Goal: Task Accomplishment & Management: Complete application form

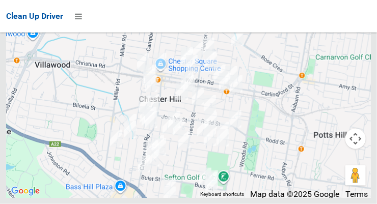
scroll to position [6888, 0]
click at [81, 21] on icon at bounding box center [78, 16] width 7 height 17
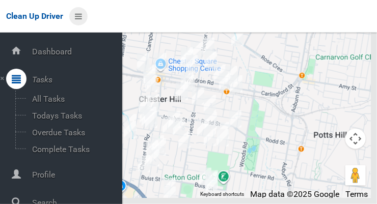
scroll to position [55, 0]
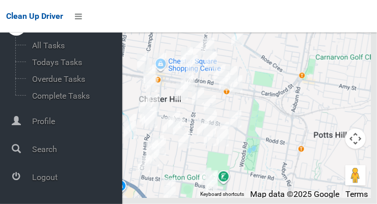
click at [40, 182] on span "Logout" at bounding box center [75, 178] width 93 height 10
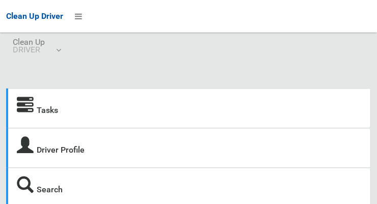
scroll to position [4, 0]
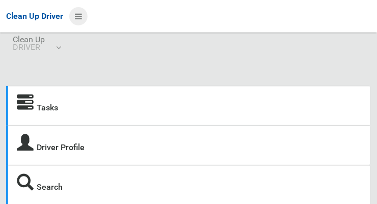
click at [81, 12] on icon at bounding box center [78, 16] width 7 height 17
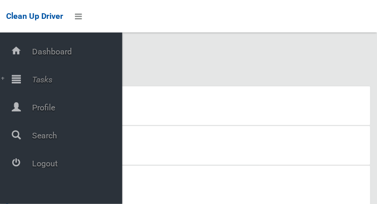
click at [36, 79] on span "Tasks" at bounding box center [75, 80] width 93 height 10
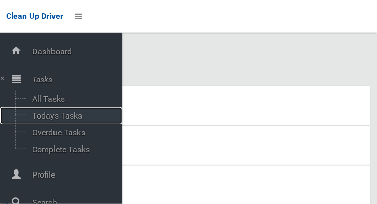
click at [42, 116] on span "Todays Tasks" at bounding box center [71, 116] width 85 height 10
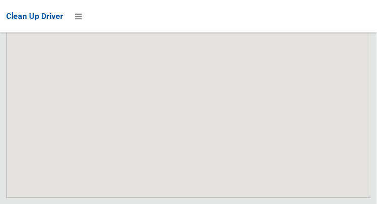
scroll to position [7693, 0]
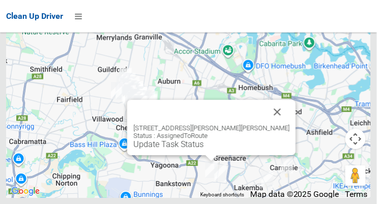
click at [267, 124] on button "Close" at bounding box center [278, 112] width 24 height 24
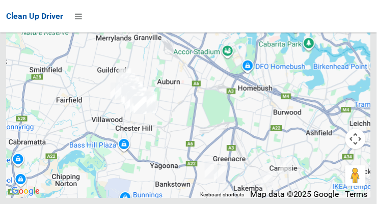
scroll to position [7692, 0]
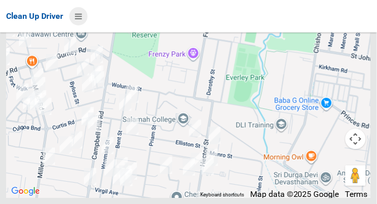
click at [80, 19] on icon at bounding box center [78, 16] width 7 height 17
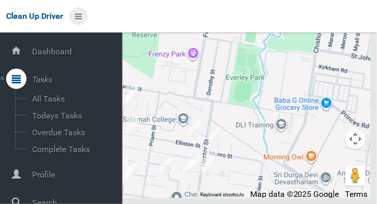
scroll to position [55, 0]
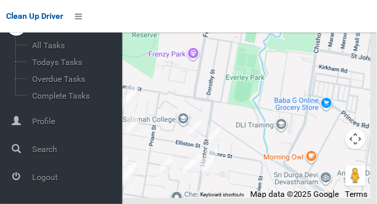
click at [44, 181] on span "Logout" at bounding box center [75, 178] width 93 height 10
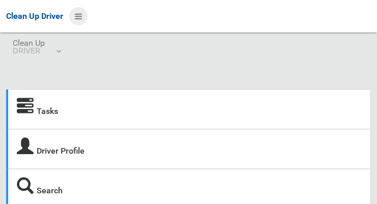
click at [76, 16] on icon at bounding box center [78, 16] width 7 height 17
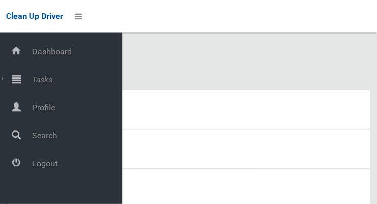
click at [40, 82] on span "Tasks" at bounding box center [75, 80] width 93 height 10
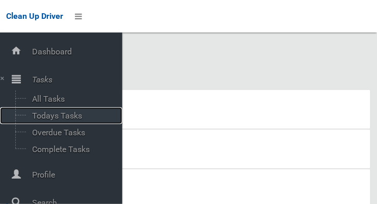
click at [42, 121] on span "Todays Tasks" at bounding box center [71, 116] width 85 height 10
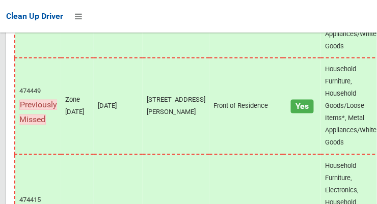
scroll to position [8027, 0]
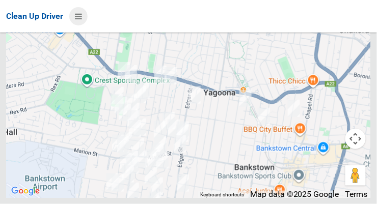
click at [76, 13] on icon at bounding box center [78, 16] width 7 height 17
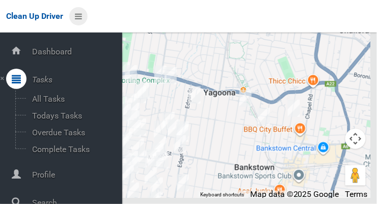
scroll to position [55, 0]
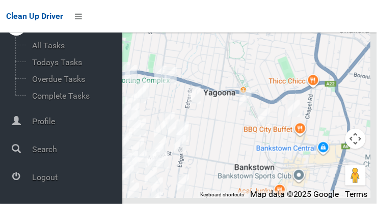
click at [41, 174] on span "Logout" at bounding box center [75, 178] width 93 height 10
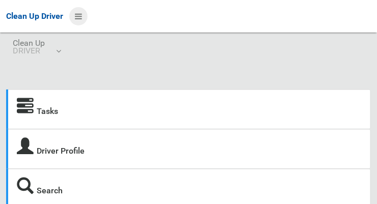
click at [80, 19] on icon at bounding box center [78, 16] width 7 height 17
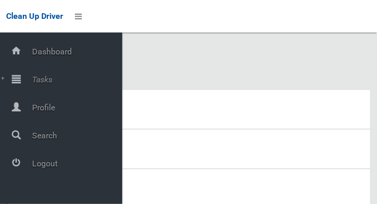
click at [37, 79] on span "Tasks" at bounding box center [75, 80] width 93 height 10
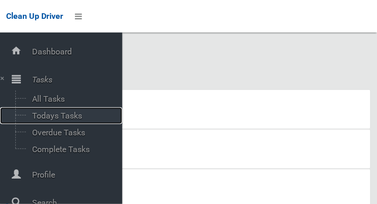
click at [41, 118] on span "Todays Tasks" at bounding box center [71, 116] width 85 height 10
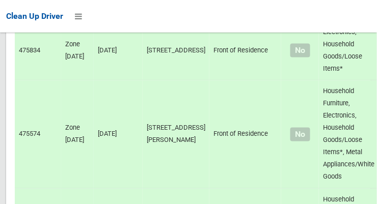
scroll to position [6938, 0]
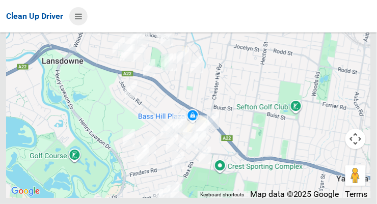
click at [82, 15] on icon at bounding box center [78, 16] width 7 height 17
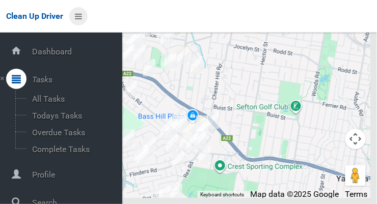
scroll to position [55, 0]
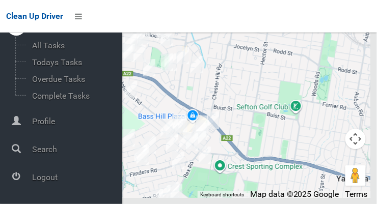
click at [56, 181] on span "Logout" at bounding box center [75, 178] width 93 height 10
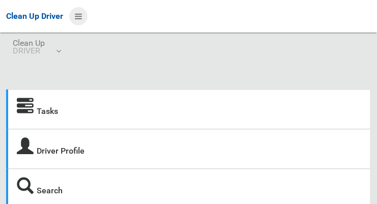
click at [78, 21] on icon at bounding box center [78, 16] width 7 height 17
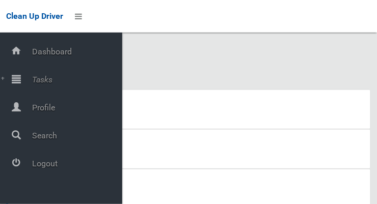
click at [41, 85] on span "Tasks" at bounding box center [75, 80] width 93 height 10
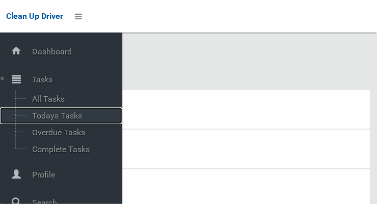
click at [48, 115] on span "Todays Tasks" at bounding box center [71, 116] width 85 height 10
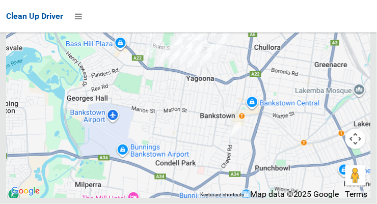
scroll to position [8001, 0]
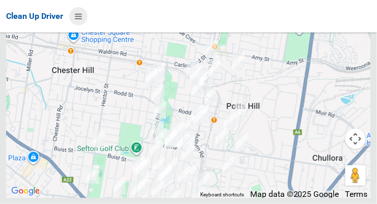
click at [76, 20] on icon at bounding box center [78, 16] width 7 height 17
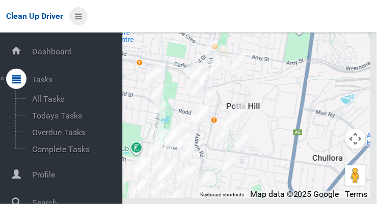
scroll to position [55, 0]
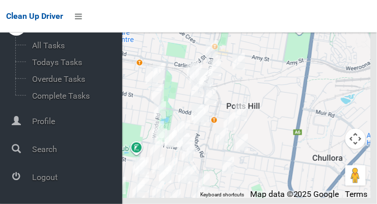
click at [43, 181] on span "Logout" at bounding box center [75, 178] width 93 height 10
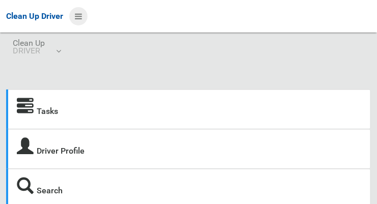
click at [80, 19] on icon at bounding box center [78, 16] width 7 height 17
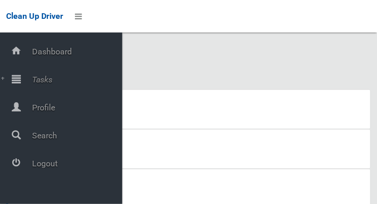
click at [39, 75] on span "Tasks" at bounding box center [75, 80] width 93 height 10
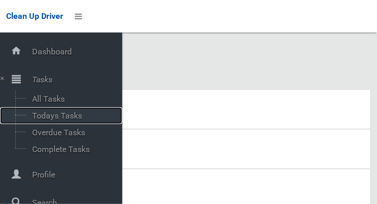
click at [48, 117] on span "Todays Tasks" at bounding box center [71, 116] width 85 height 10
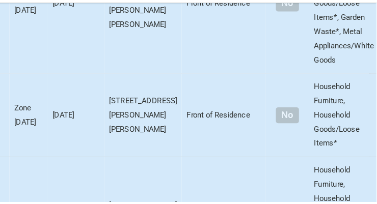
scroll to position [4048, 0]
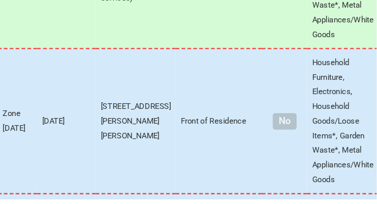
scroll to position [7693, 0]
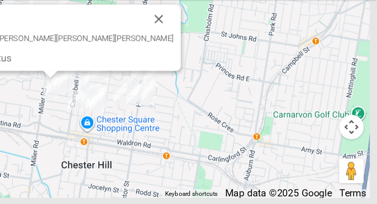
click at [183, 61] on button "Close" at bounding box center [195, 49] width 24 height 24
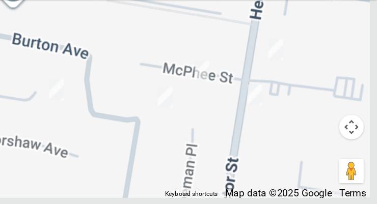
click at [130, 126] on div at bounding box center [188, 70] width 365 height 255
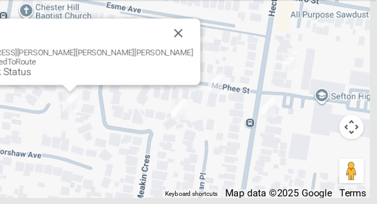
click at [91, 175] on div "6 Jackson Crescent, CHESTER HILL NSW 2162 Status : AssignedToRoute Update Task …" at bounding box center [188, 70] width 365 height 255
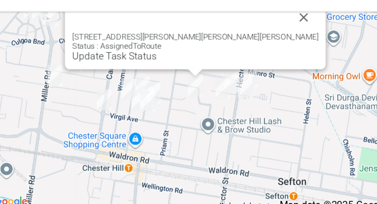
click at [259, 50] on button "Close" at bounding box center [271, 37] width 24 height 24
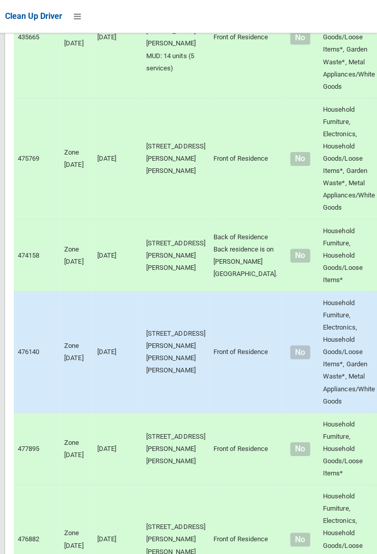
scroll to position [0, 0]
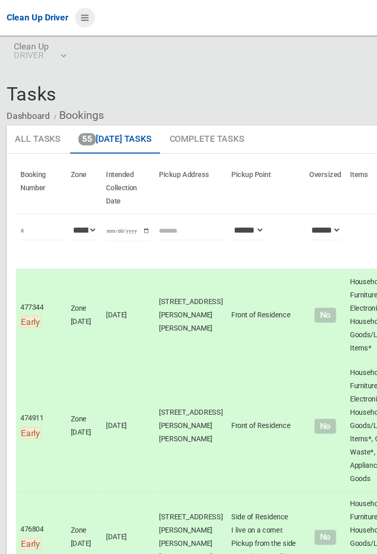
click at [82, 25] on icon at bounding box center [78, 16] width 7 height 17
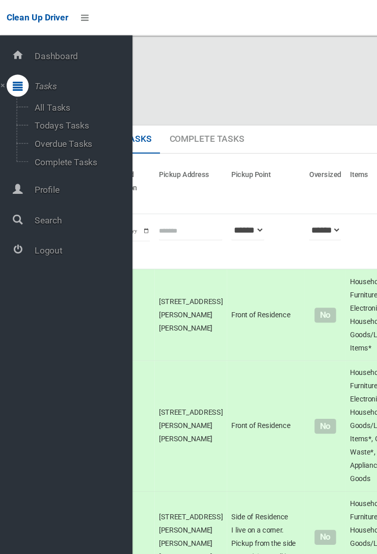
click at [50, 236] on span "Logout" at bounding box center [75, 231] width 93 height 10
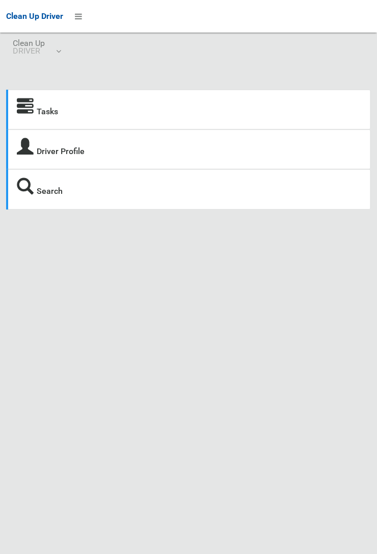
click at [33, 107] on icon at bounding box center [25, 106] width 17 height 17
click at [36, 117] on strong "Tasks" at bounding box center [37, 110] width 41 height 14
click at [34, 117] on strong "Tasks" at bounding box center [37, 110] width 41 height 14
click at [38, 116] on link "Tasks" at bounding box center [47, 112] width 21 height 10
click at [34, 115] on icon at bounding box center [25, 106] width 17 height 17
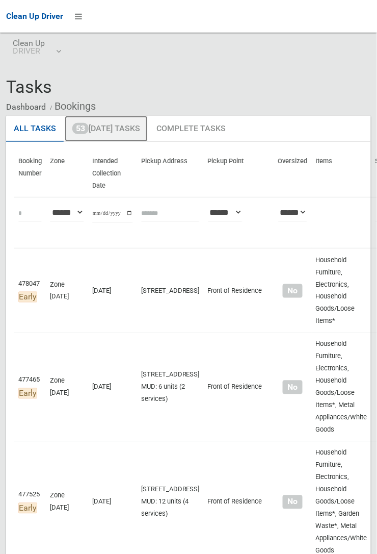
click at [105, 133] on link "53 Today's Tasks" at bounding box center [106, 129] width 83 height 27
click at [135, 150] on th "Intended Collection Date" at bounding box center [112, 173] width 49 height 47
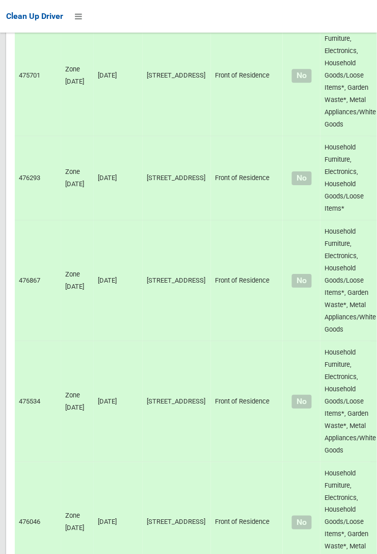
scroll to position [5053, 0]
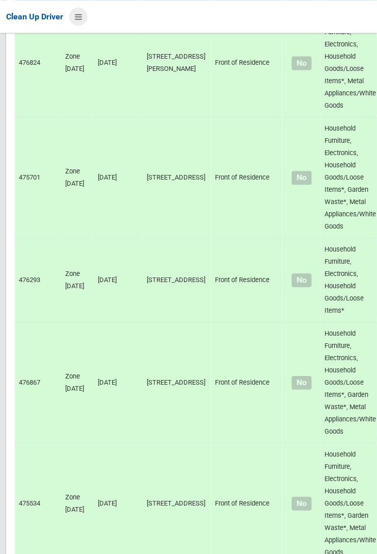
click at [82, 25] on icon at bounding box center [78, 16] width 7 height 17
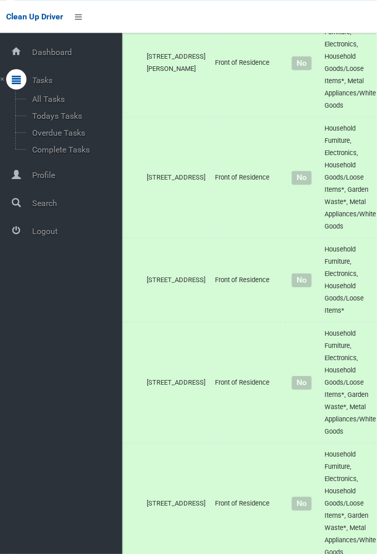
click at [58, 234] on span "Logout" at bounding box center [75, 231] width 93 height 10
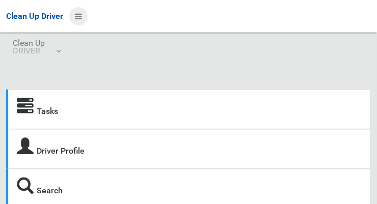
click at [80, 17] on icon at bounding box center [78, 16] width 7 height 17
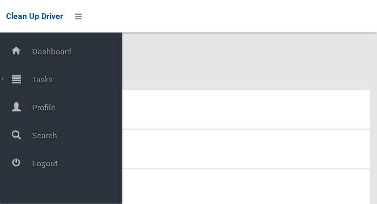
click at [53, 82] on span "Tasks" at bounding box center [75, 80] width 93 height 10
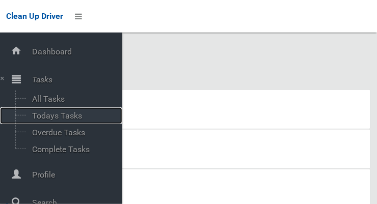
click at [75, 118] on span "Todays Tasks" at bounding box center [71, 116] width 85 height 10
click at [153, 58] on div "Tasks Driver Profile Search" at bounding box center [188, 136] width 377 height 183
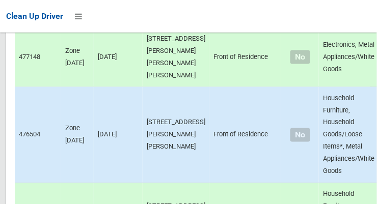
scroll to position [7693, 0]
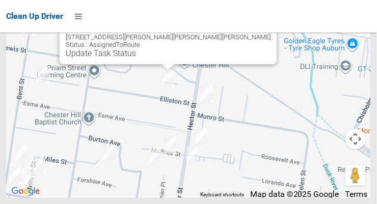
click at [247, 33] on button "Close" at bounding box center [259, 21] width 24 height 24
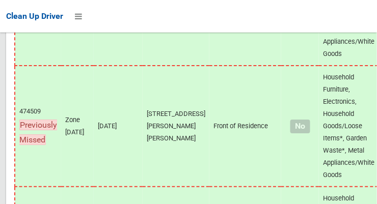
scroll to position [5323, 0]
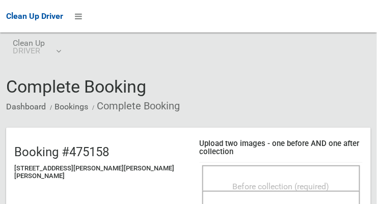
click at [279, 177] on div "Before collection (required)" at bounding box center [282, 186] width 136 height 19
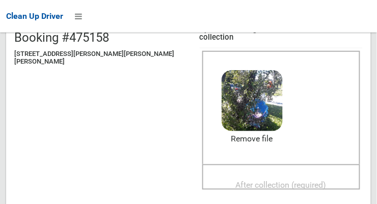
scroll to position [112, 0]
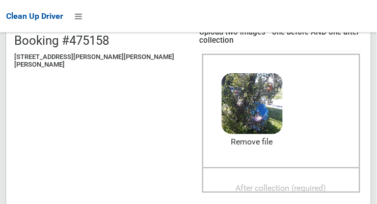
click at [273, 184] on span "After collection (required)" at bounding box center [281, 189] width 91 height 10
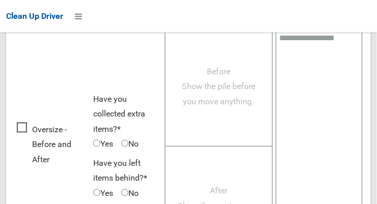
scroll to position [922, 0]
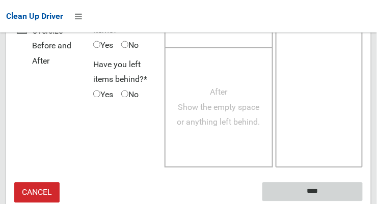
click at [328, 185] on input "****" at bounding box center [313, 192] width 100 height 19
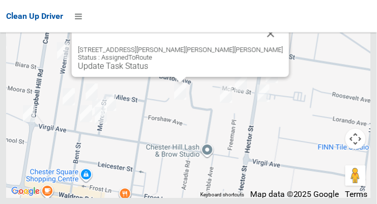
scroll to position [6454, 0]
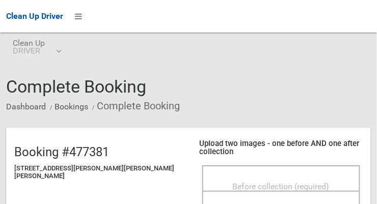
click at [270, 182] on span "Before collection (required)" at bounding box center [281, 187] width 97 height 10
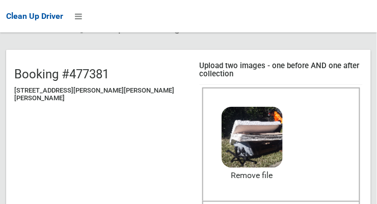
scroll to position [77, 0]
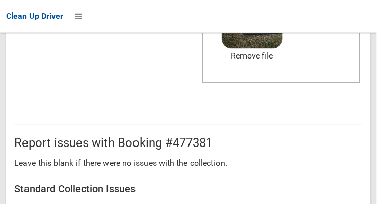
scroll to position [922, 0]
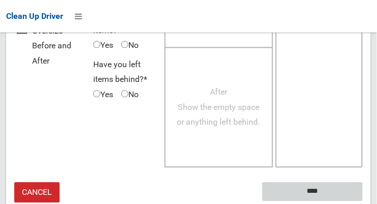
click at [328, 186] on input "****" at bounding box center [313, 192] width 100 height 19
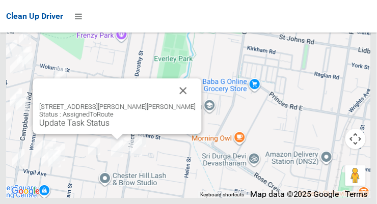
scroll to position [6644, 0]
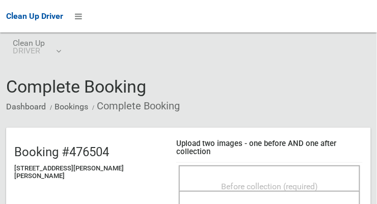
click at [269, 182] on span "Before collection (required)" at bounding box center [269, 187] width 97 height 10
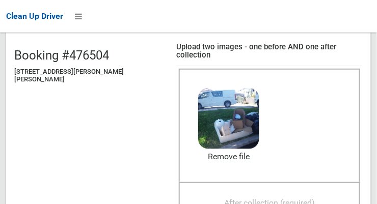
scroll to position [99, 0]
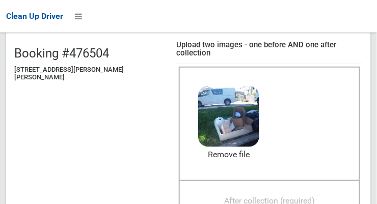
click at [259, 197] on span "After collection (required)" at bounding box center [269, 202] width 91 height 10
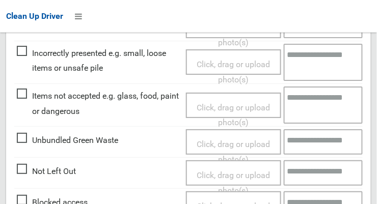
scroll to position [922, 0]
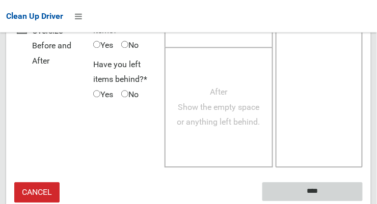
click at [328, 183] on input "****" at bounding box center [313, 192] width 100 height 19
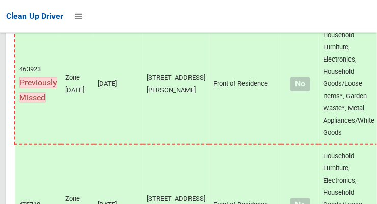
scroll to position [7693, 0]
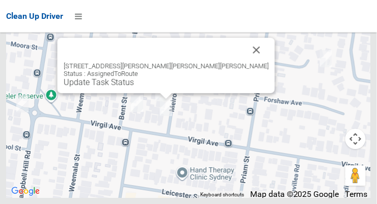
click at [245, 62] on button "Close" at bounding box center [257, 50] width 24 height 24
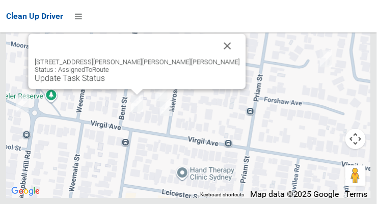
click at [216, 58] on button "Close" at bounding box center [228, 46] width 24 height 24
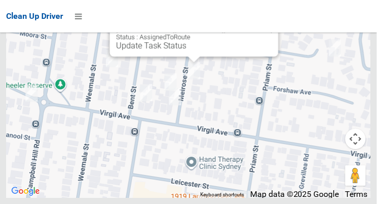
scroll to position [6057, 0]
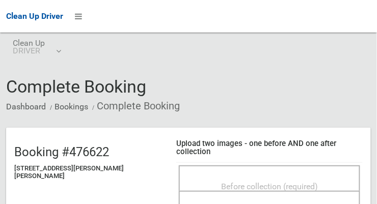
click at [278, 182] on span "Before collection (required)" at bounding box center [269, 187] width 97 height 10
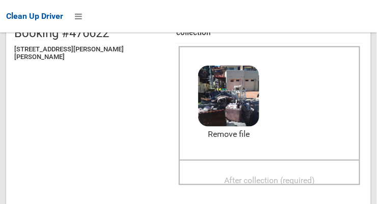
scroll to position [117, 0]
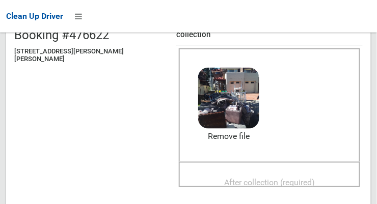
click at [264, 178] on span "After collection (required)" at bounding box center [269, 183] width 91 height 10
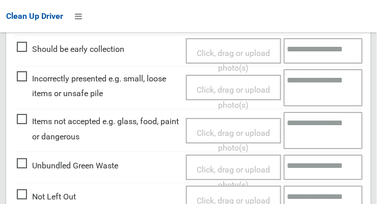
scroll to position [504, 0]
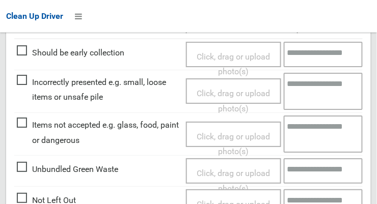
click at [245, 132] on span "Click, drag or upload photo(s)" at bounding box center [233, 144] width 73 height 25
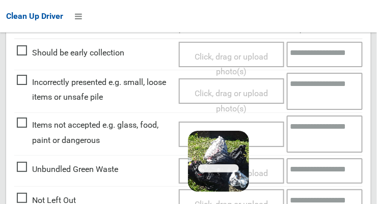
click at [327, 123] on textarea at bounding box center [325, 134] width 76 height 37
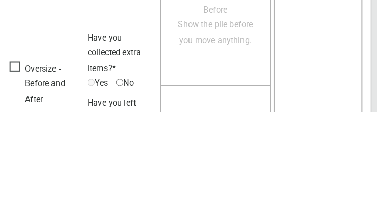
scroll to position [944, 0]
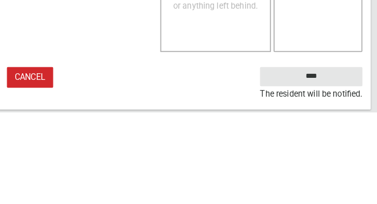
type textarea "**********"
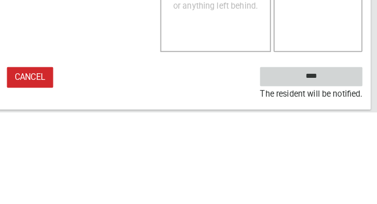
click at [332, 160] on input "****" at bounding box center [313, 169] width 100 height 19
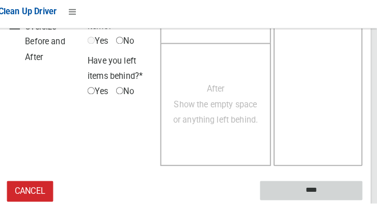
scroll to position [595, 0]
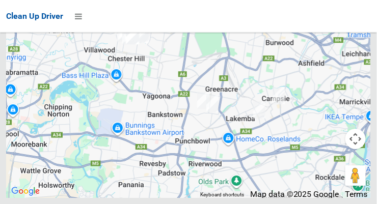
scroll to position [6151, 0]
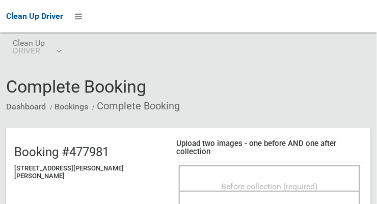
click at [300, 182] on span "Before collection (required)" at bounding box center [269, 187] width 97 height 10
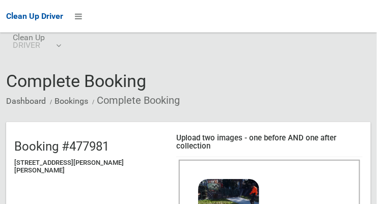
scroll to position [83, 0]
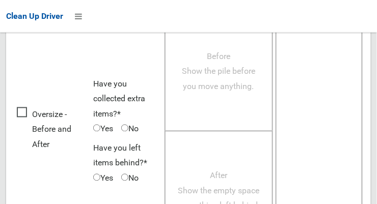
scroll to position [922, 0]
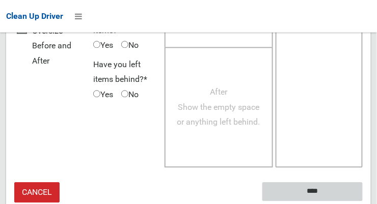
click at [328, 185] on input "****" at bounding box center [313, 192] width 100 height 19
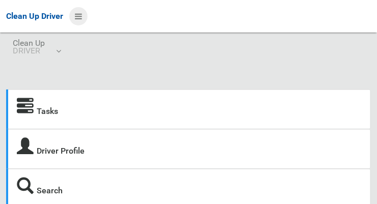
click at [82, 12] on icon at bounding box center [78, 16] width 7 height 17
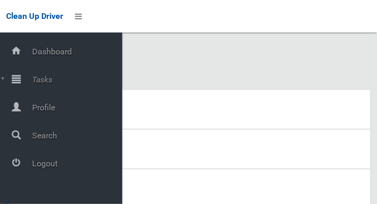
click at [53, 79] on span "Tasks" at bounding box center [75, 80] width 93 height 10
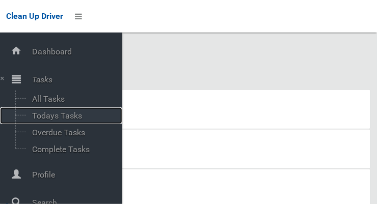
click at [78, 115] on span "Todays Tasks" at bounding box center [71, 116] width 85 height 10
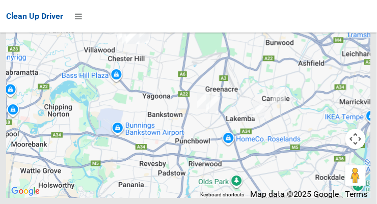
scroll to position [6335, 0]
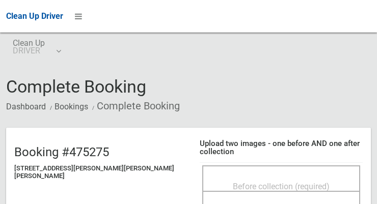
click at [233, 182] on span "Before collection (required)" at bounding box center [281, 187] width 97 height 10
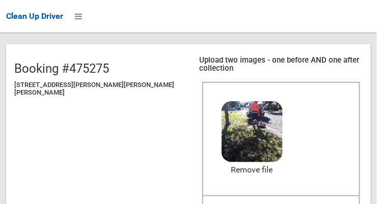
scroll to position [91, 0]
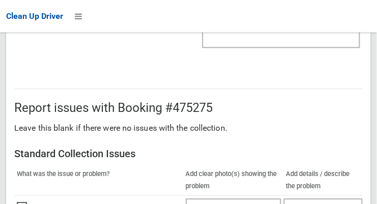
scroll to position [922, 0]
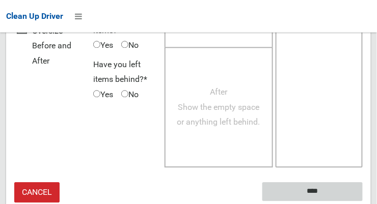
click at [332, 183] on input "****" at bounding box center [313, 192] width 100 height 19
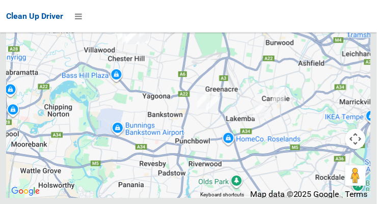
scroll to position [6209, 0]
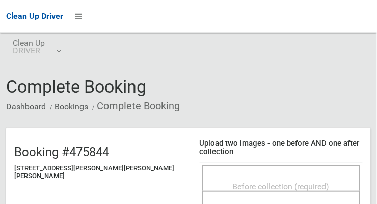
click at [243, 182] on span "Before collection (required)" at bounding box center [281, 187] width 97 height 10
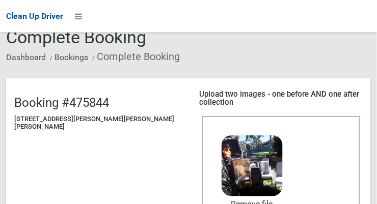
scroll to position [105, 0]
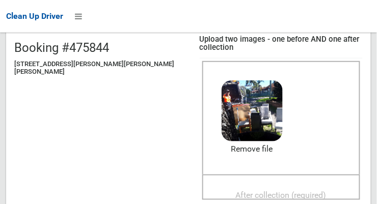
click at [280, 191] on span "After collection (required)" at bounding box center [281, 196] width 91 height 10
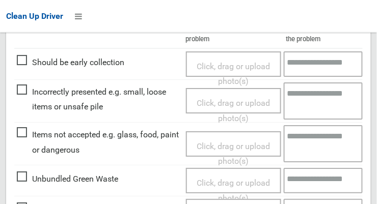
scroll to position [922, 0]
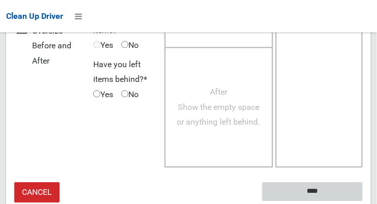
click at [328, 183] on input "****" at bounding box center [313, 192] width 100 height 19
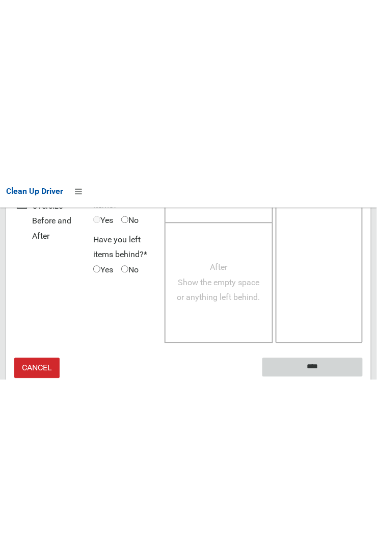
scroll to position [595, 0]
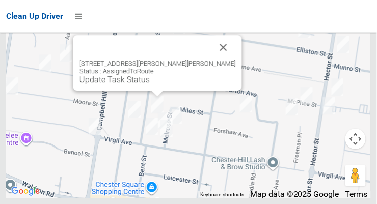
scroll to position [5966, 0]
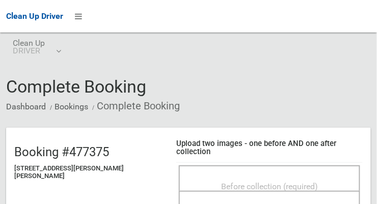
click at [292, 177] on div "Before collection (required)" at bounding box center [269, 186] width 159 height 19
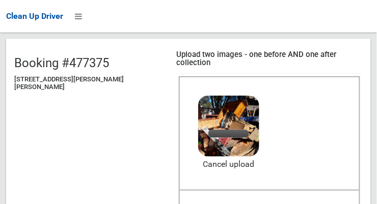
scroll to position [92, 0]
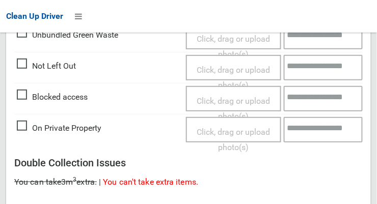
scroll to position [922, 0]
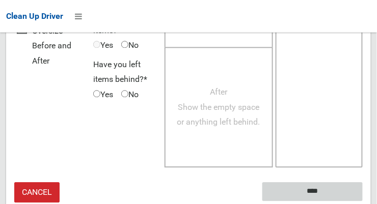
click at [328, 185] on input "****" at bounding box center [313, 192] width 100 height 19
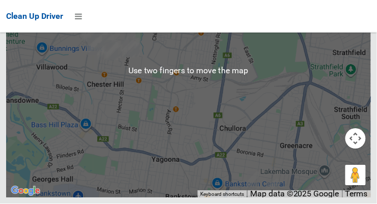
scroll to position [7667, 0]
